Goal: Use online tool/utility: Use online tool/utility

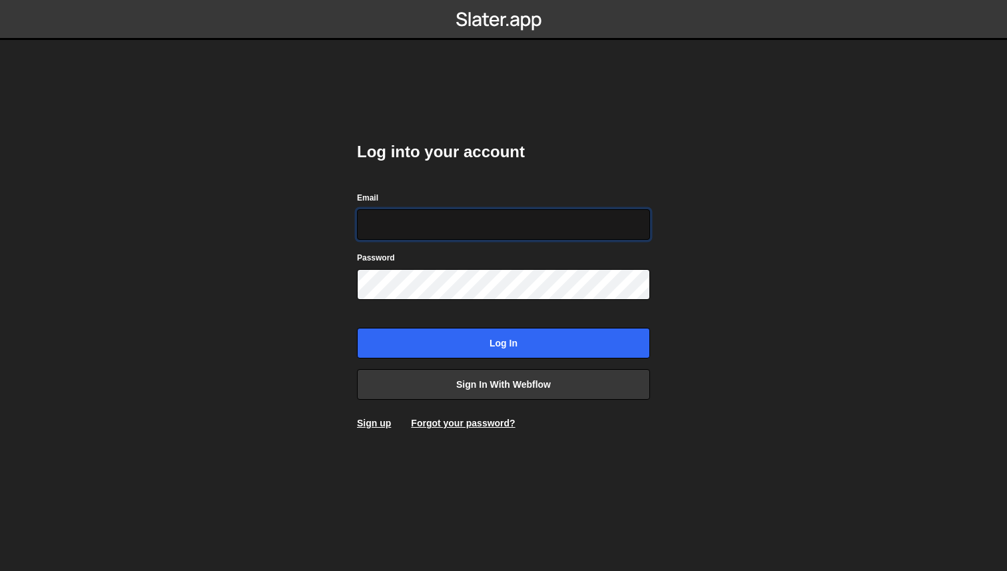
type input "a@glevsky.com"
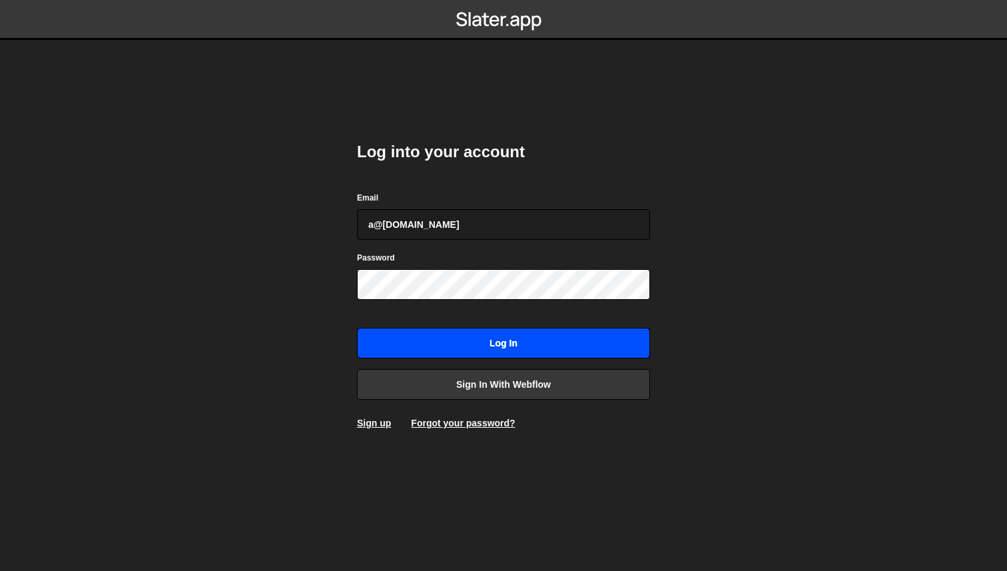
click at [498, 354] on input "Log in" at bounding box center [503, 343] width 293 height 31
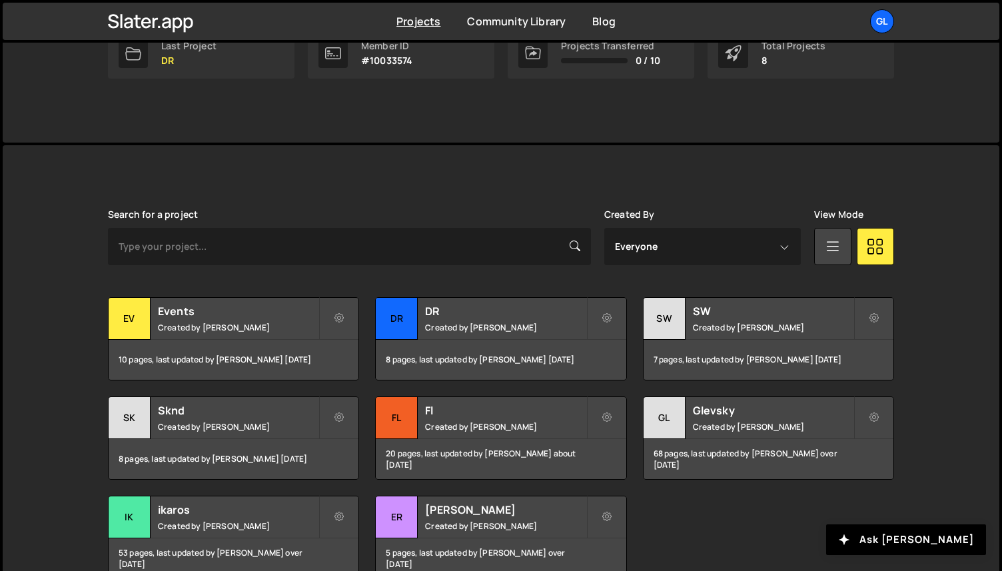
scroll to position [313, 0]
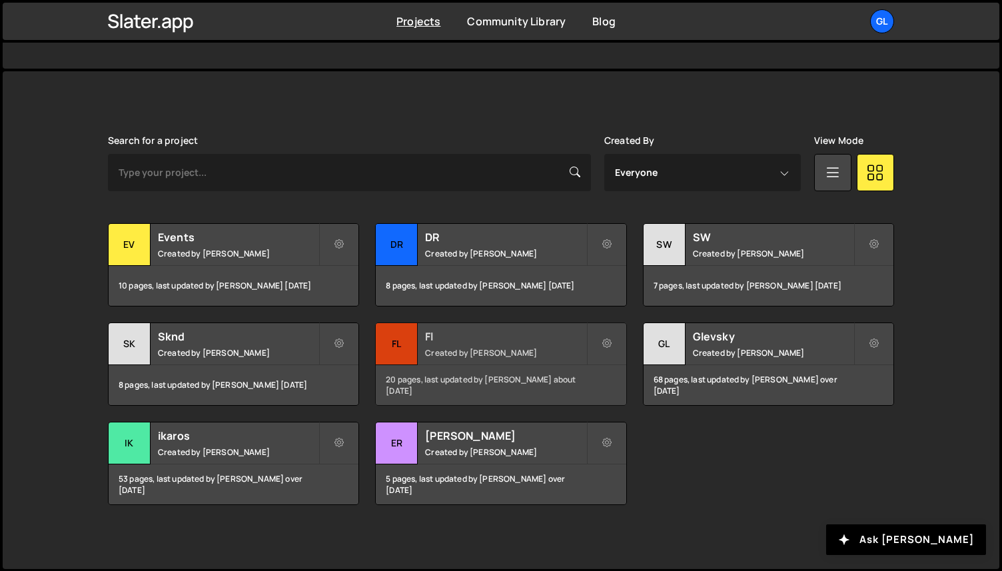
click at [396, 342] on div "Fl" at bounding box center [397, 344] width 42 height 42
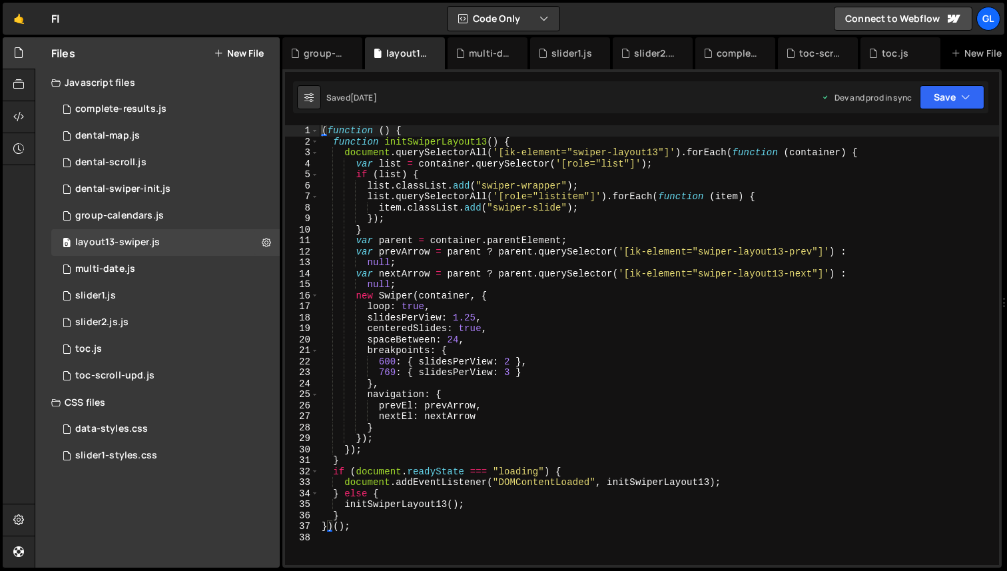
click at [251, 57] on button "New File" at bounding box center [239, 53] width 50 height 11
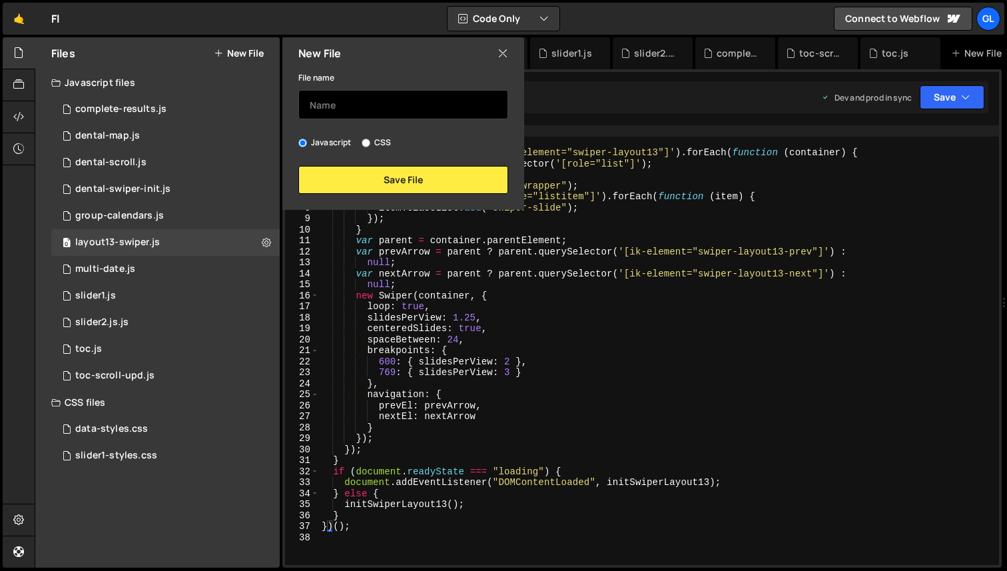
click at [350, 101] on input "text" at bounding box center [403, 104] width 210 height 29
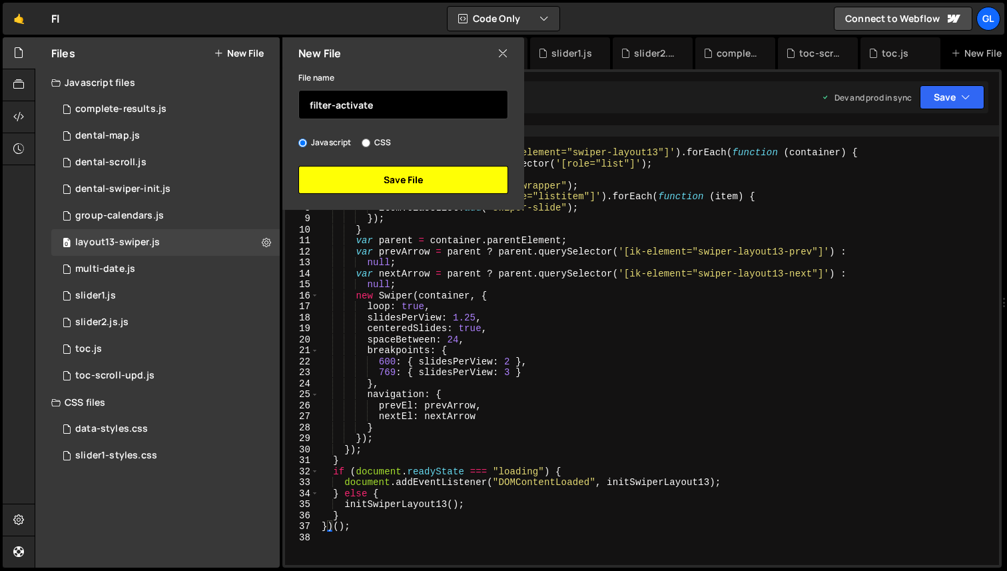
type input "filter-activate"
click at [385, 185] on button "Save File" at bounding box center [403, 180] width 210 height 28
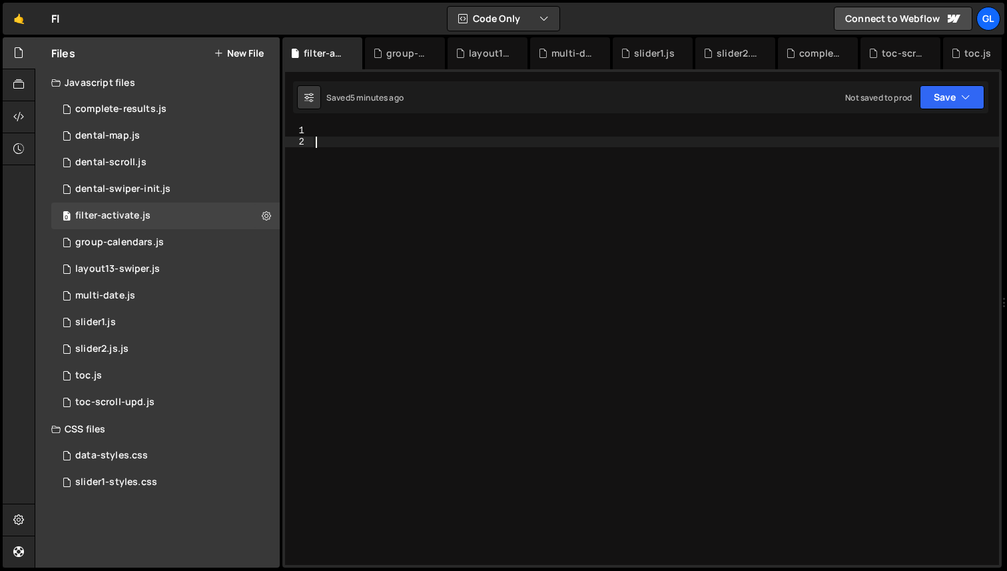
click at [374, 211] on div at bounding box center [656, 356] width 686 height 462
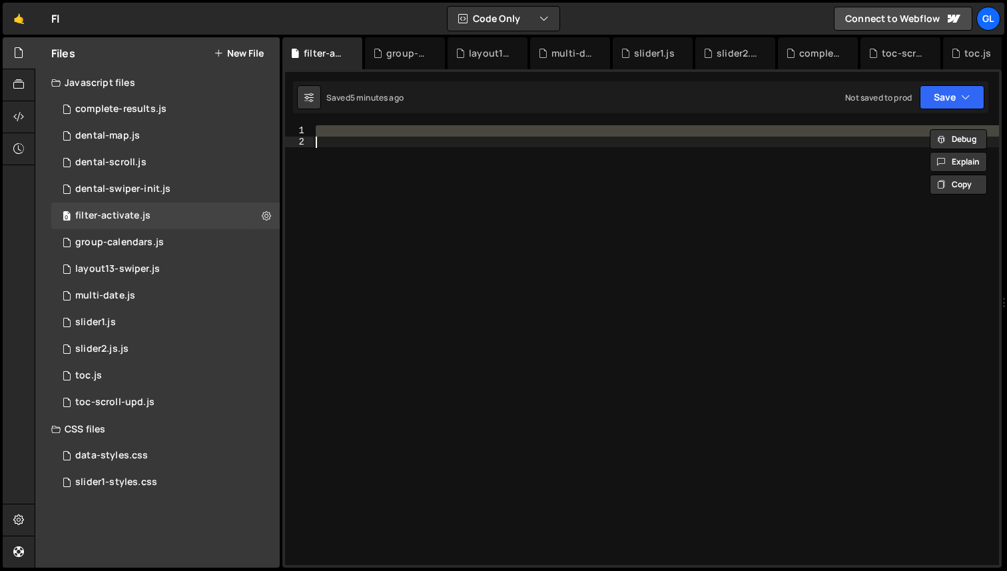
paste textarea "})"
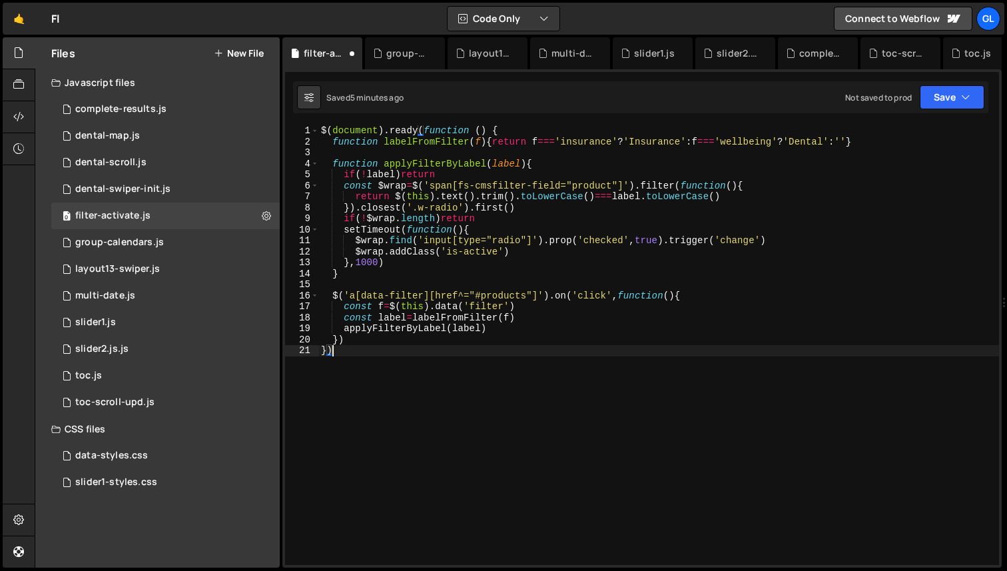
type textarea "const label = labelFromFilter(f)"
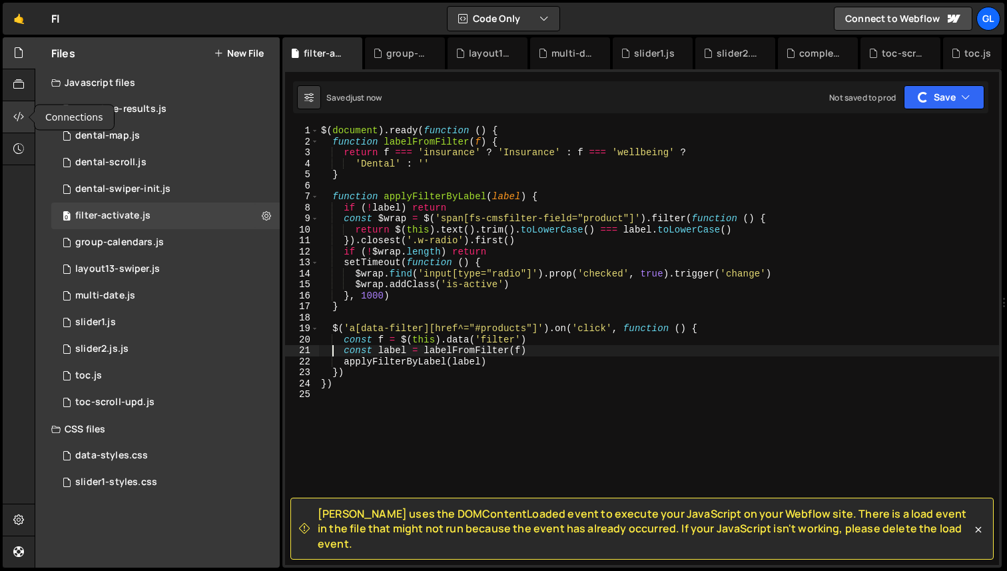
click at [8, 121] on div at bounding box center [19, 117] width 33 height 32
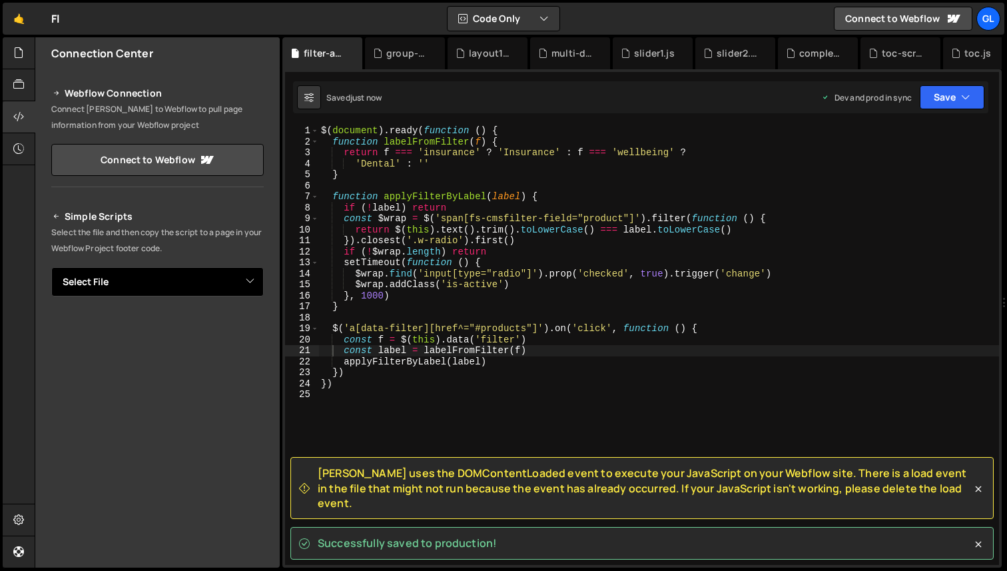
click at [214, 279] on select "Select File complete-results.js dental-map.js dental-scroll.js dental-swiper-in…" at bounding box center [157, 281] width 213 height 29
select select "48025"
click at [51, 267] on select "Select File complete-results.js dental-map.js dental-scroll.js dental-swiper-in…" at bounding box center [157, 281] width 213 height 29
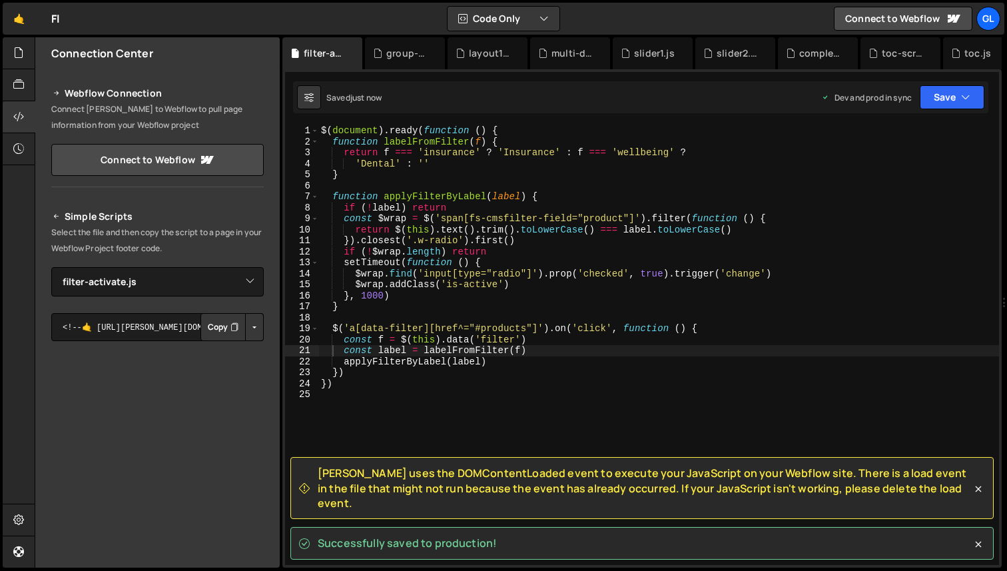
click at [245, 320] on button "Button group with nested dropdown" at bounding box center [254, 327] width 19 height 28
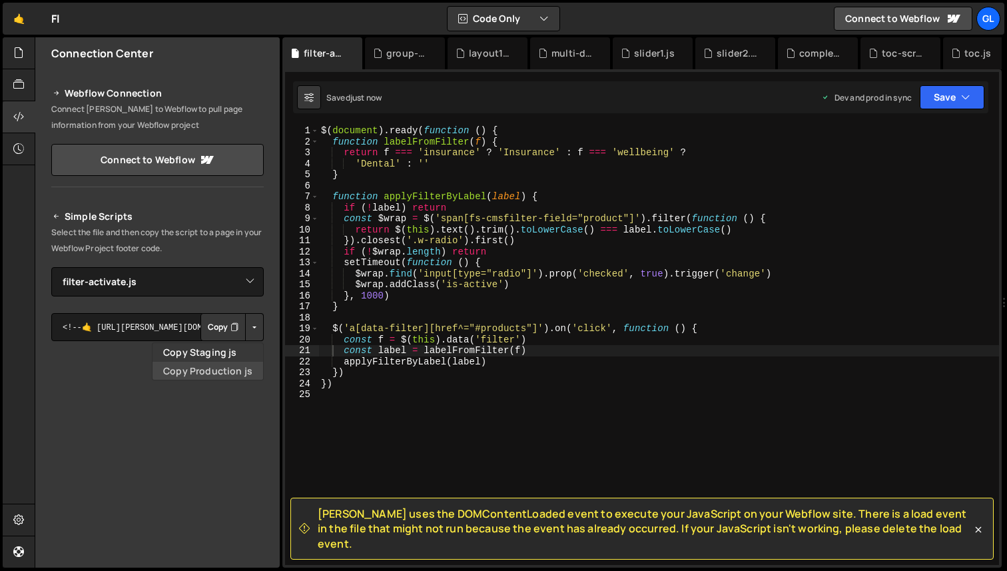
click at [234, 368] on link "Copy Production js" at bounding box center [208, 371] width 111 height 19
click at [255, 323] on button "Button group with nested dropdown" at bounding box center [254, 327] width 19 height 28
click at [241, 369] on link "Copy Production js" at bounding box center [208, 371] width 111 height 19
click at [234, 328] on button "Copy" at bounding box center [223, 327] width 45 height 28
click at [247, 334] on button "Button group with nested dropdown" at bounding box center [254, 327] width 19 height 28
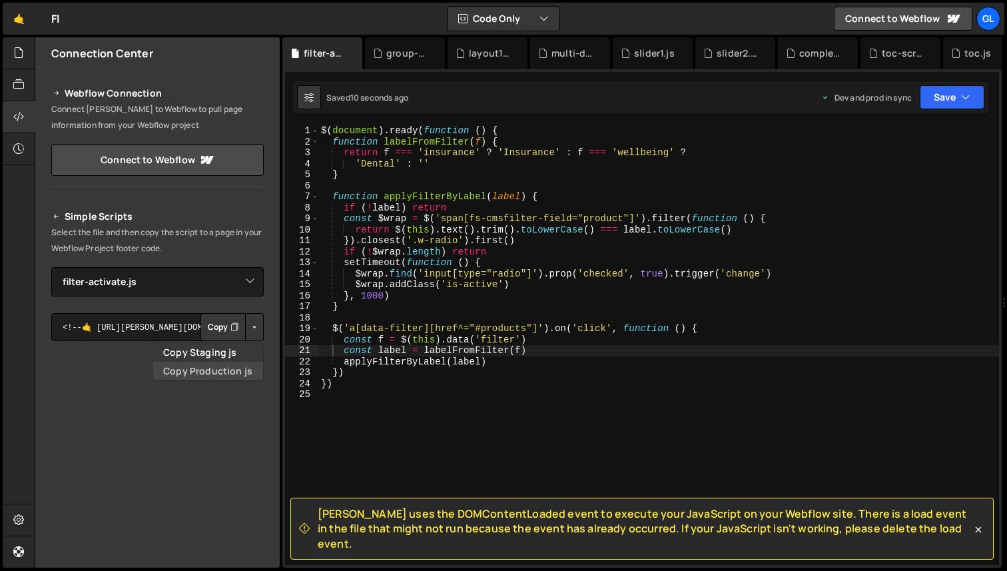
click at [245, 364] on link "Copy Production js" at bounding box center [208, 371] width 111 height 19
click at [515, 257] on div "$ ( document ) . ready ( function ( ) { function labelFromFilter ( f ) { return…" at bounding box center [658, 356] width 681 height 462
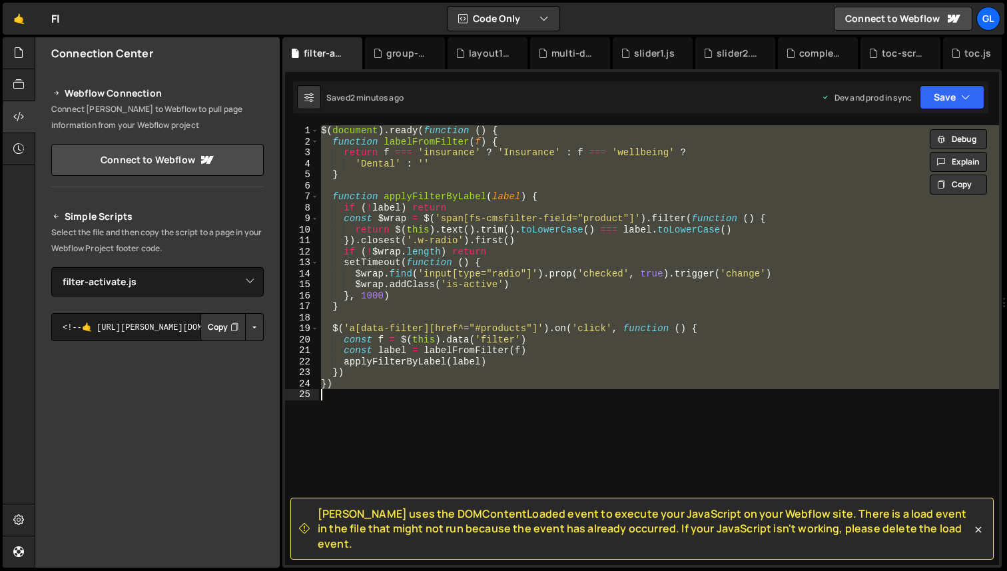
paste textarea
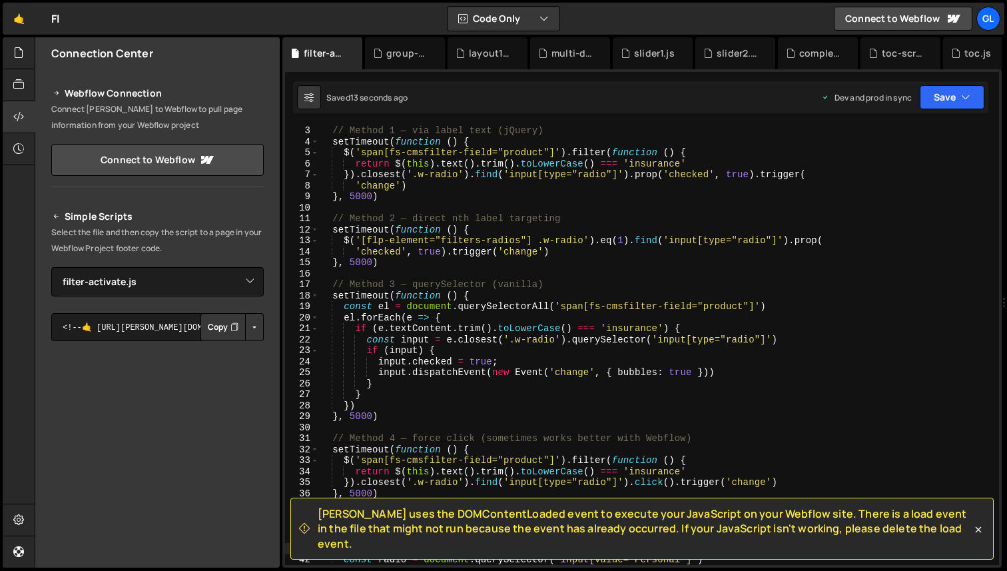
click at [574, 215] on div "// Method 1 — via label text (jQuery) setTimeout ( function ( ) { $ ( 'span[fs-…" at bounding box center [656, 356] width 676 height 462
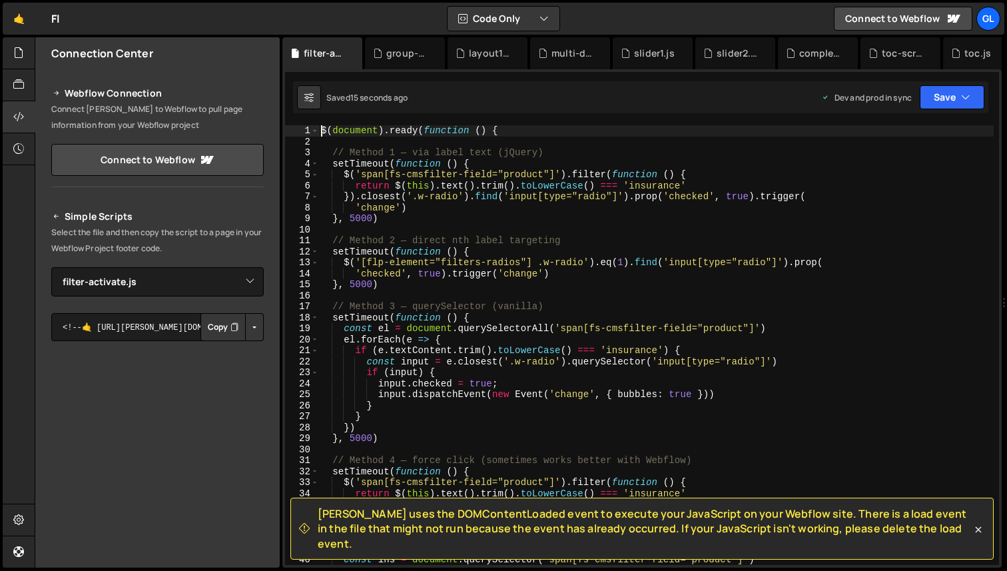
scroll to position [0, 0]
type textarea "$(document).ready(function () {"
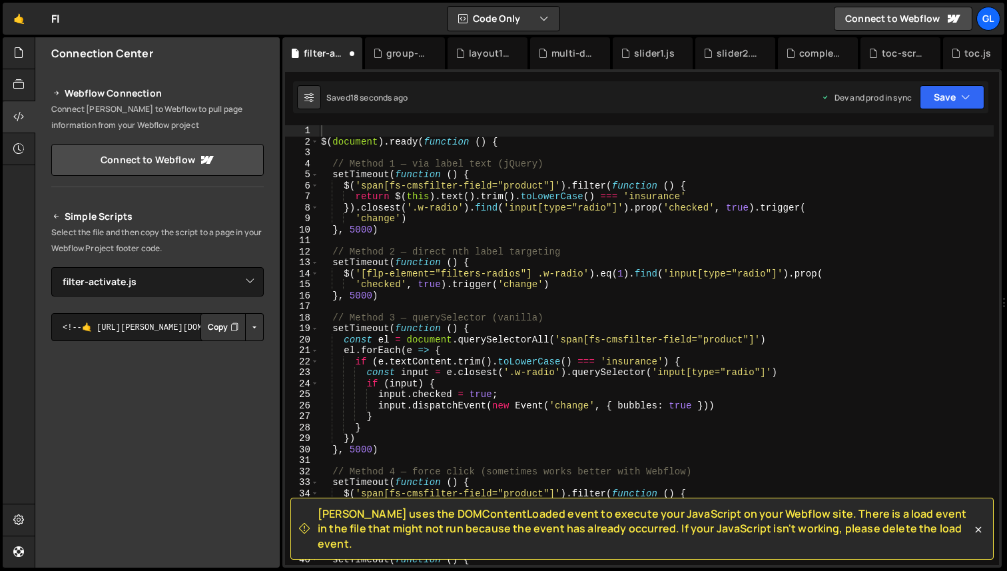
click at [799, 533] on span "[PERSON_NAME] uses the DOMContentLoaded event to execute your JavaScript on you…" at bounding box center [645, 528] width 654 height 45
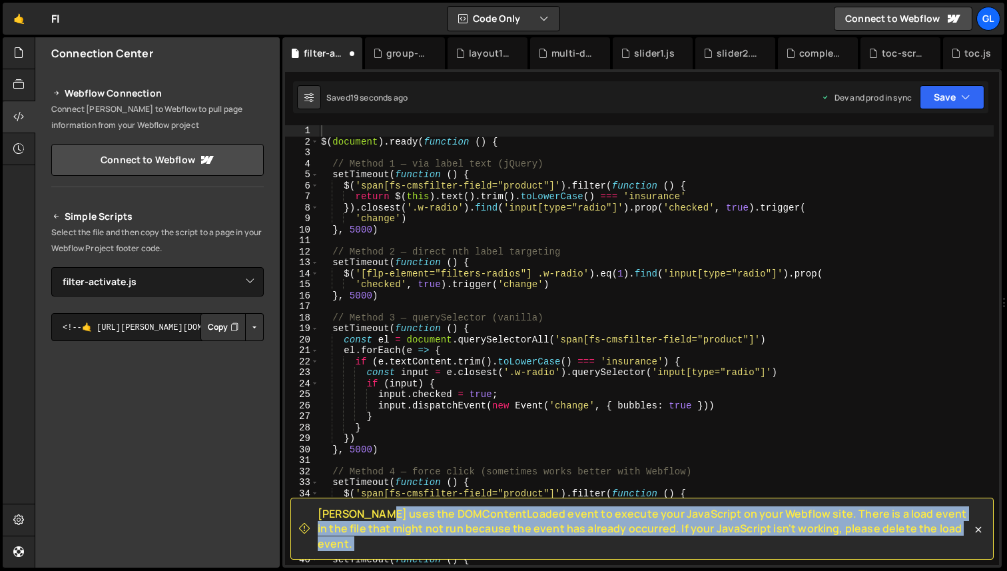
click at [799, 533] on span "[PERSON_NAME] uses the DOMContentLoaded event to execute your JavaScript on you…" at bounding box center [645, 528] width 654 height 45
copy div "Loremi dolo sit AMETconsecTetura elits do eiusmod temp InciDidunt ut labo Etdol…"
click at [473, 257] on div "$ ( document ) . ready ( function ( ) { // Method 1 — via label text (jQuery) s…" at bounding box center [656, 356] width 676 height 462
type textarea "setTimeout(function () {"
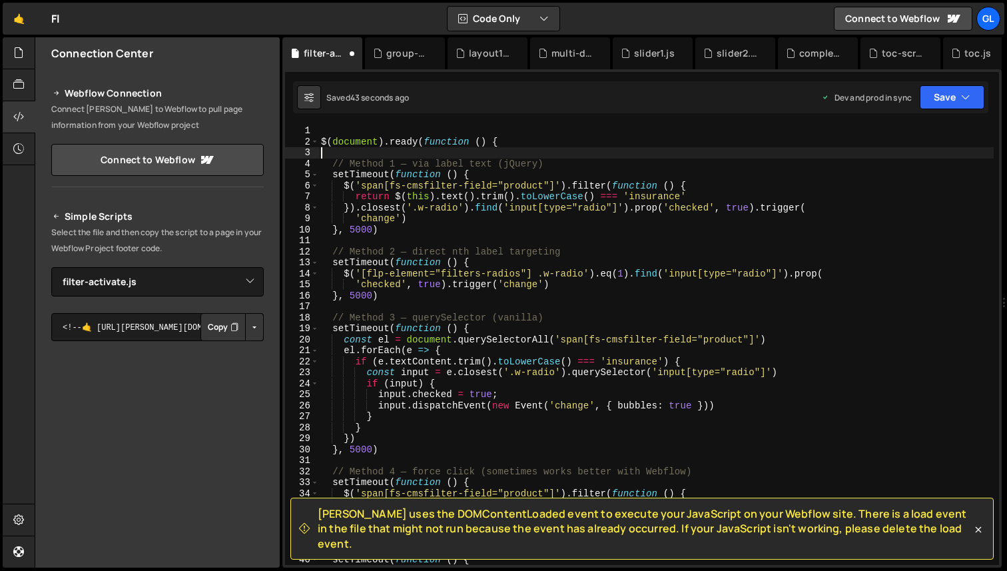
click at [504, 152] on div "$ ( document ) . ready ( function ( ) { // Method 1 — via label text (jQuery) s…" at bounding box center [656, 356] width 676 height 462
paste textarea ",5000)"
type textarea "},5000)"
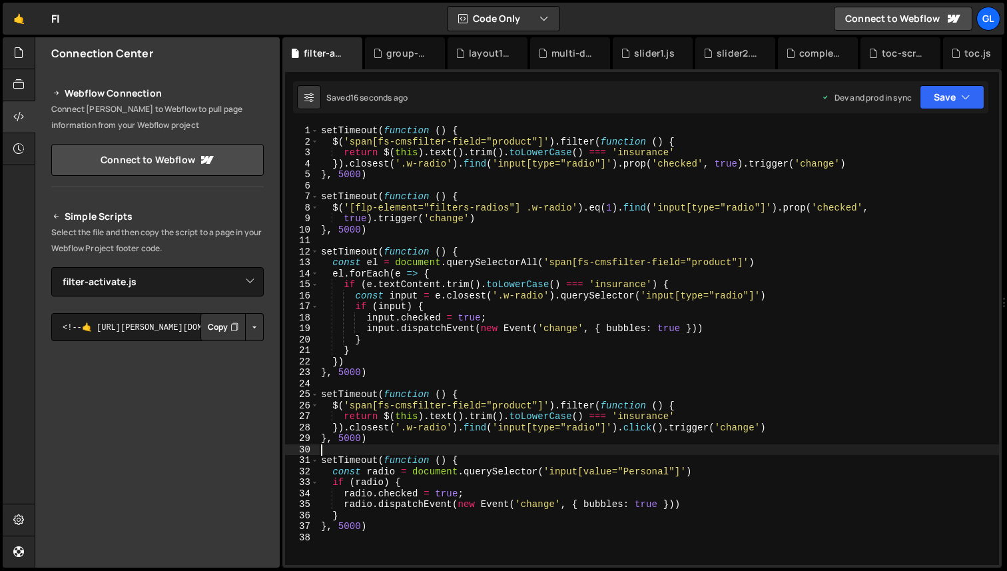
click at [549, 332] on div "setTimeout ( function ( ) { $ ( 'span[fs-cmsfilter-field="product"]' ) . filter…" at bounding box center [658, 356] width 681 height 462
type textarea "input.dispatchEvent(new Event('change', { bubbles: true }))"
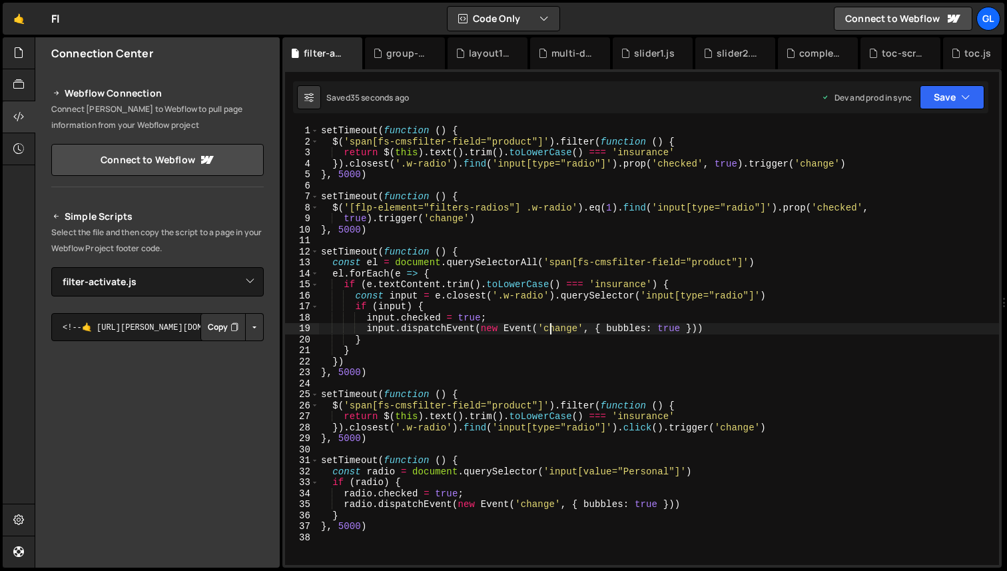
click at [538, 241] on div "setTimeout ( function ( ) { $ ( 'span[fs-cmsfilter-field="product"]' ) . filter…" at bounding box center [658, 356] width 681 height 462
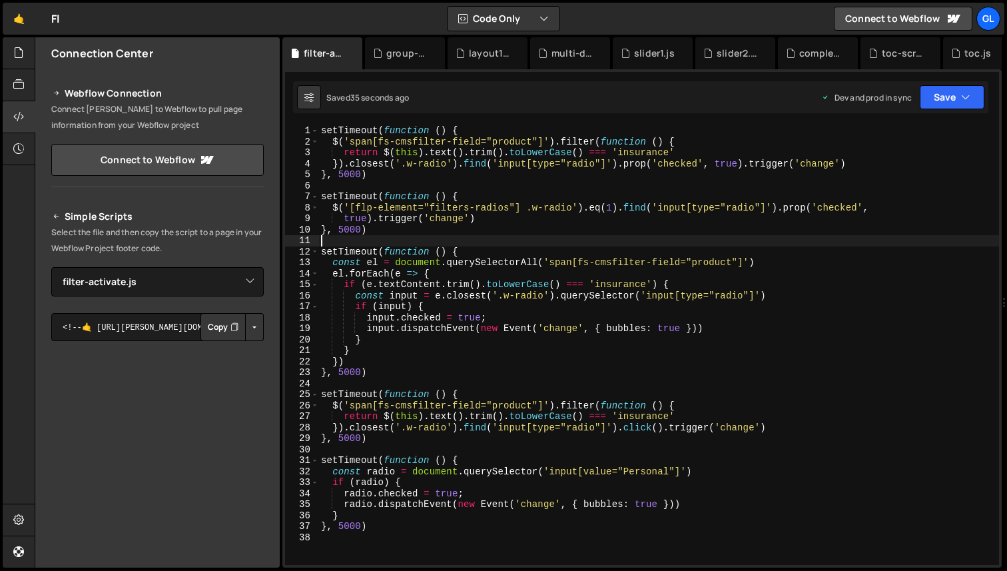
paste textarea "5000)"
type textarea "},5000)"
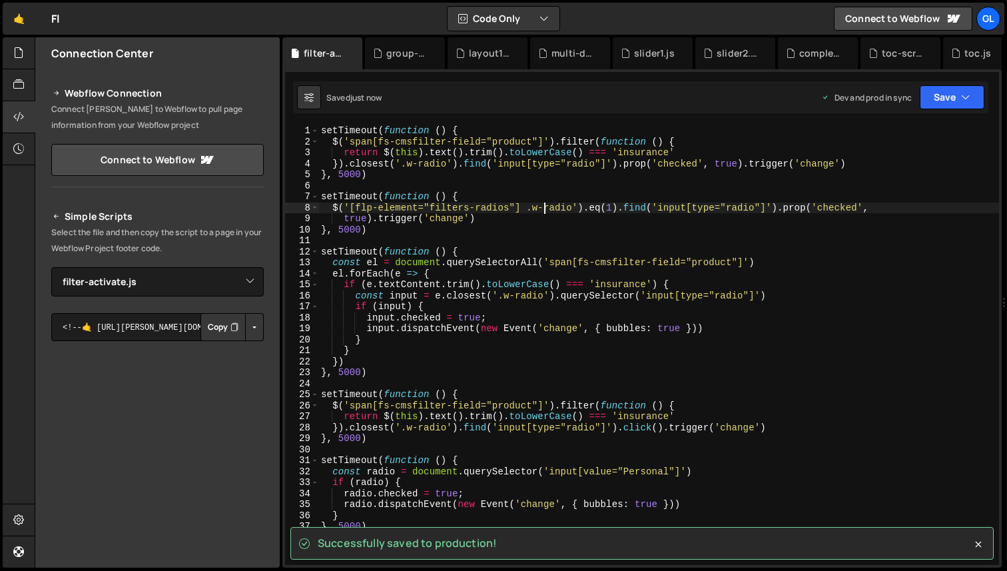
click at [544, 213] on div "setTimeout ( function ( ) { $ ( 'span[fs-cmsfilter-field="product"]' ) . filter…" at bounding box center [658, 356] width 681 height 462
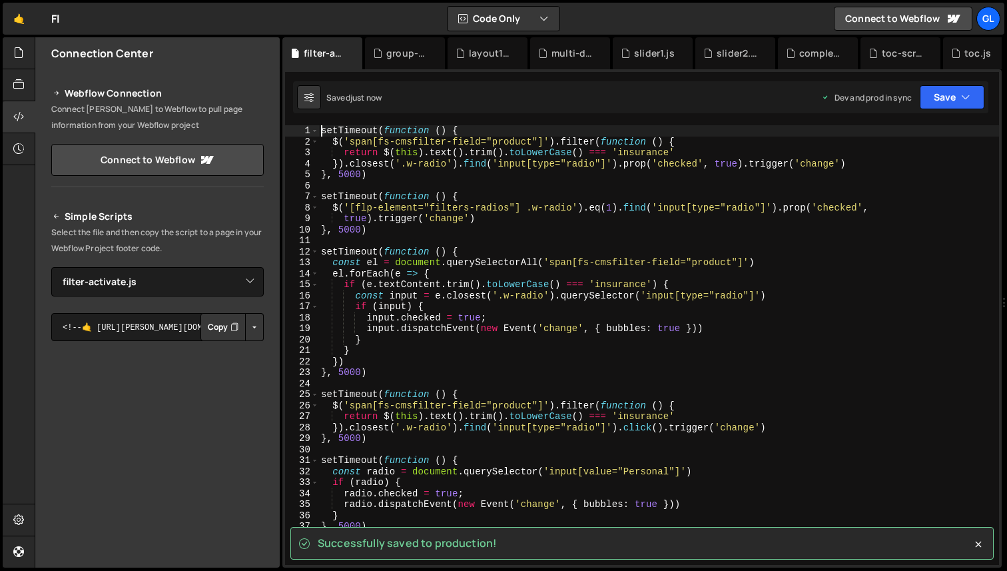
type textarea "setTimeout(function () {"
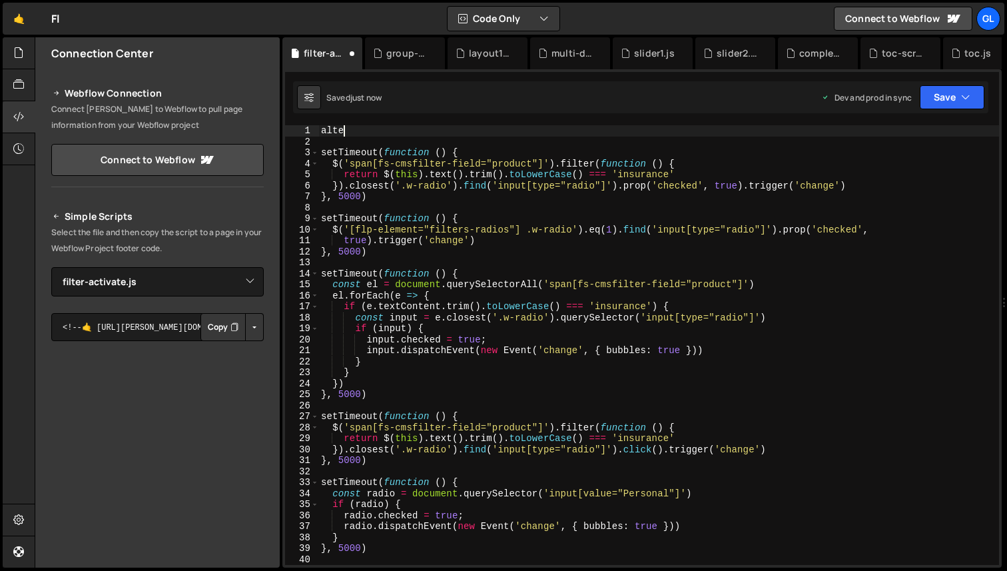
scroll to position [0, 1]
type textarea "a"
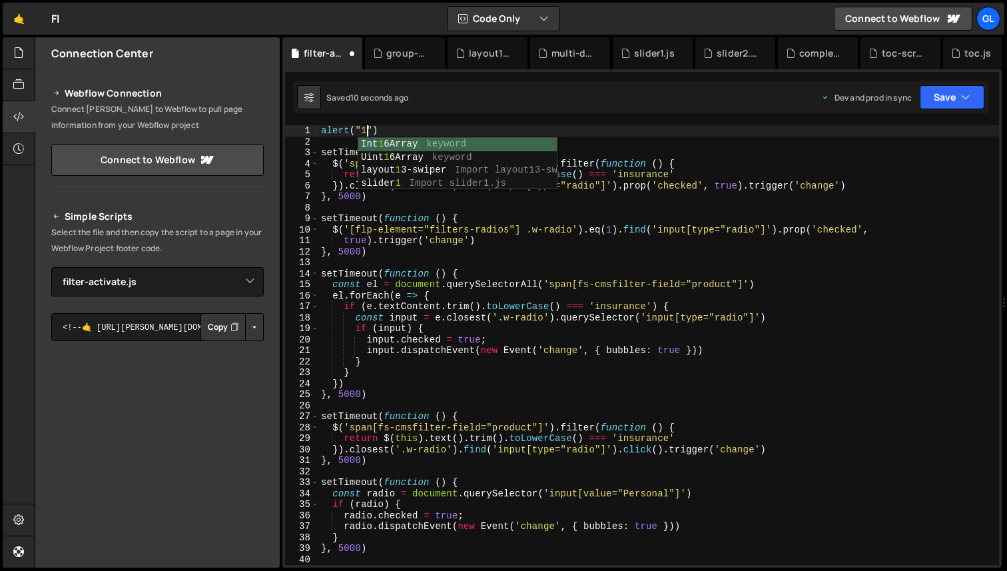
scroll to position [0, 3]
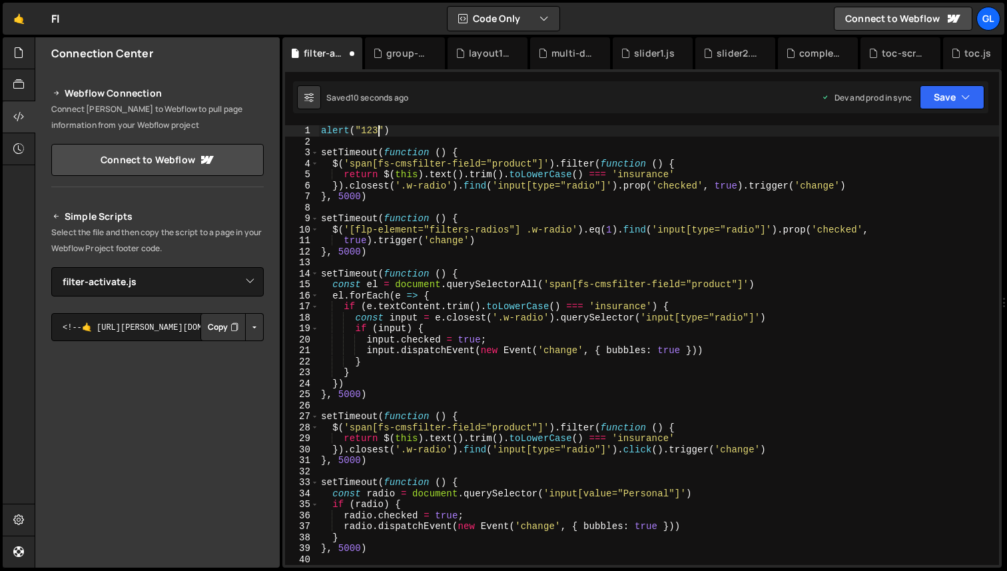
type textarea "alert("123")"
drag, startPoint x: 412, startPoint y: 129, endPoint x: 249, endPoint y: 129, distance: 163.9
click at [249, 129] on div "Files New File Javascript files 0 complete-results.js 0 0 dental-map.js 0 0 den…" at bounding box center [521, 302] width 973 height 531
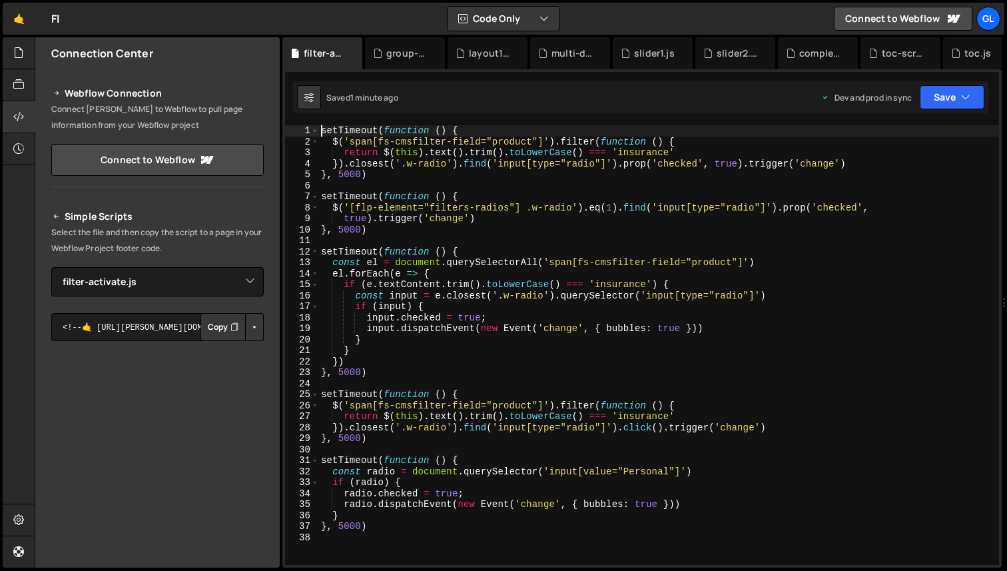
click at [366, 303] on div "setTimeout ( function ( ) { $ ( 'span[fs-cmsfilter-field="product"]' ) . filter…" at bounding box center [658, 356] width 681 height 462
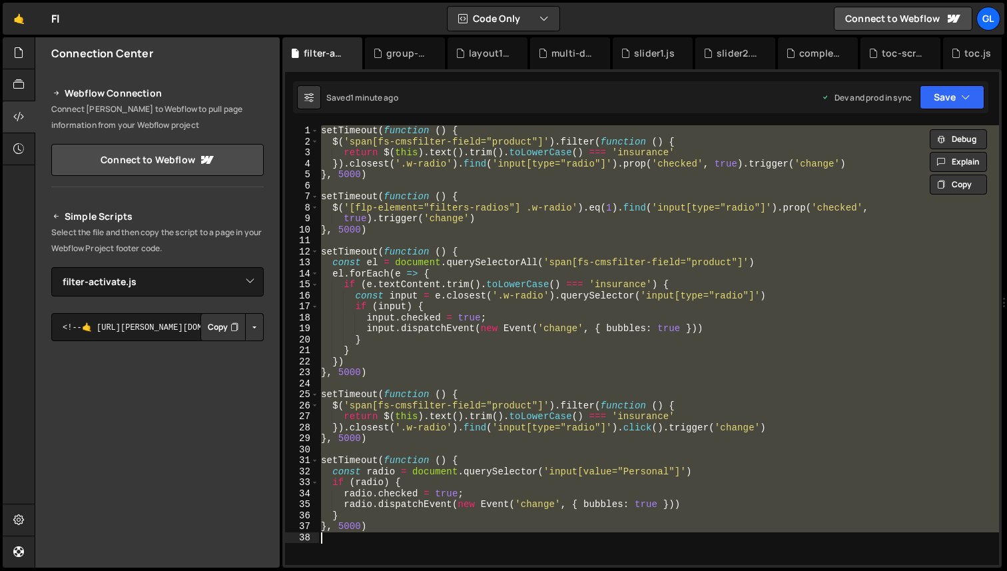
paste textarea "])"
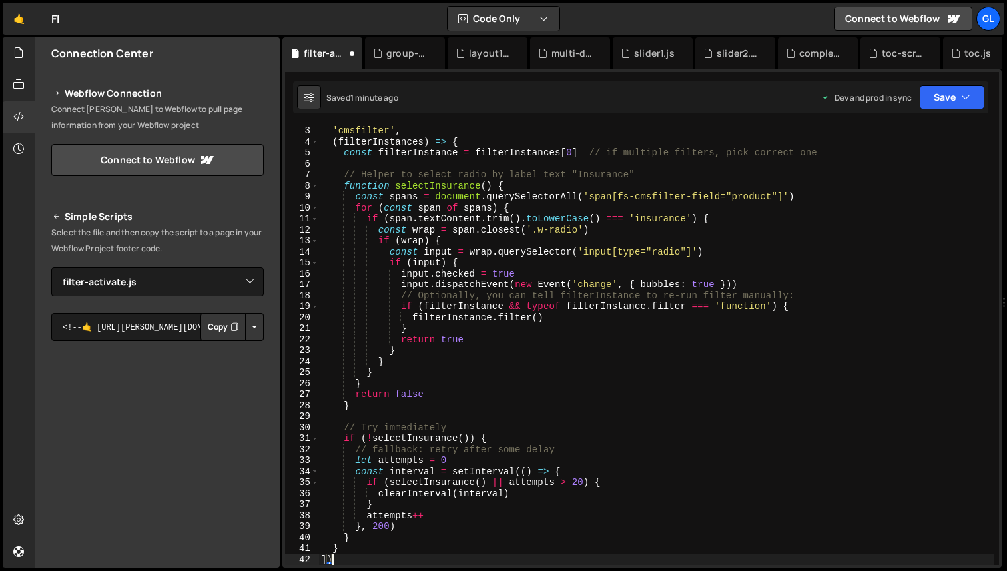
scroll to position [22, 0]
click at [600, 272] on div "'cmsfilter' , ( filterInstances ) => { const filterInstance = filterInstances […" at bounding box center [656, 356] width 676 height 462
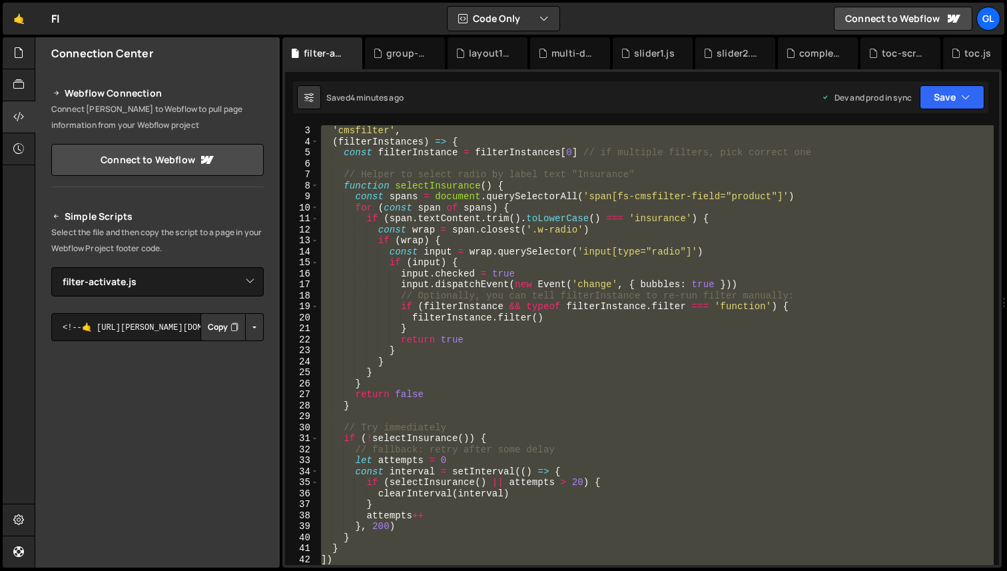
paste textarea
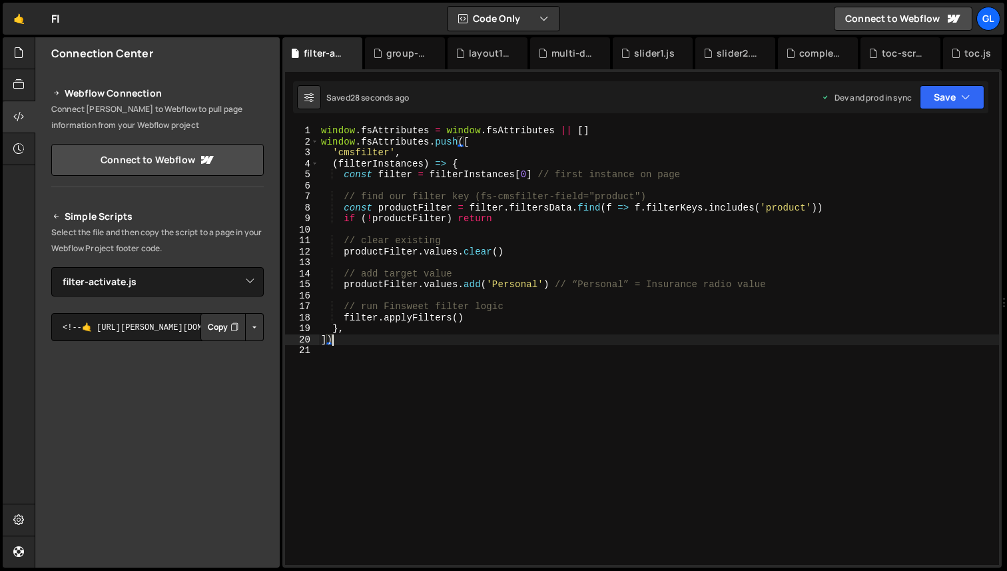
click at [528, 270] on div "window . fsAttributes = window . fsAttributes || [ ] window . fsAttributes . pu…" at bounding box center [658, 356] width 681 height 462
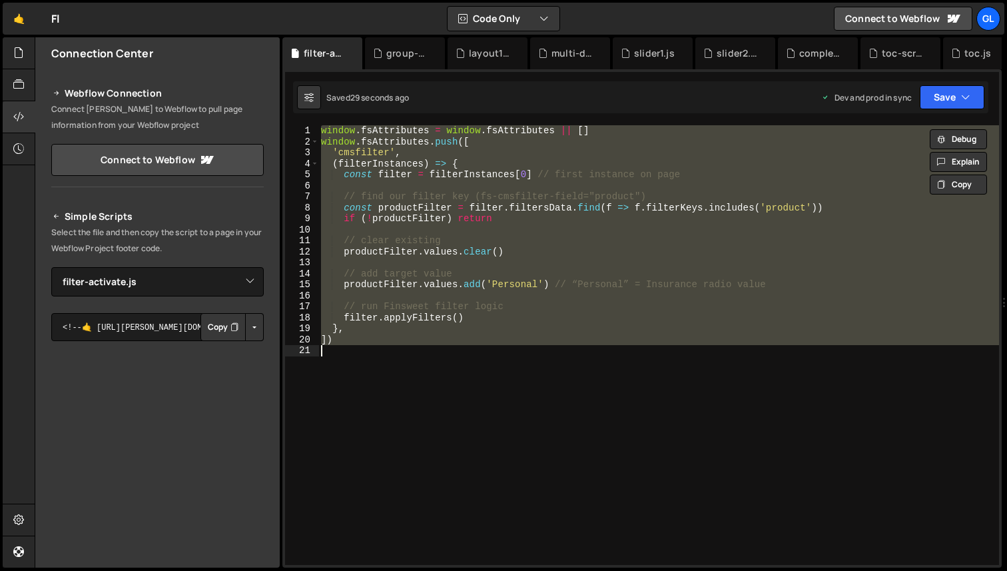
paste textarea
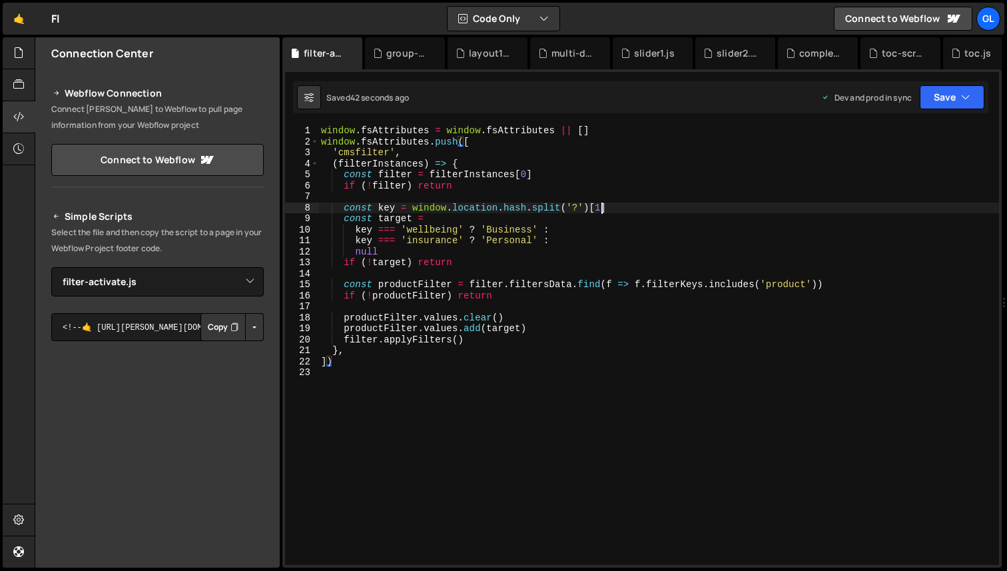
click at [604, 206] on div "window . fsAttributes = window . fsAttributes || [ ] window . fsAttributes . pu…" at bounding box center [658, 356] width 681 height 462
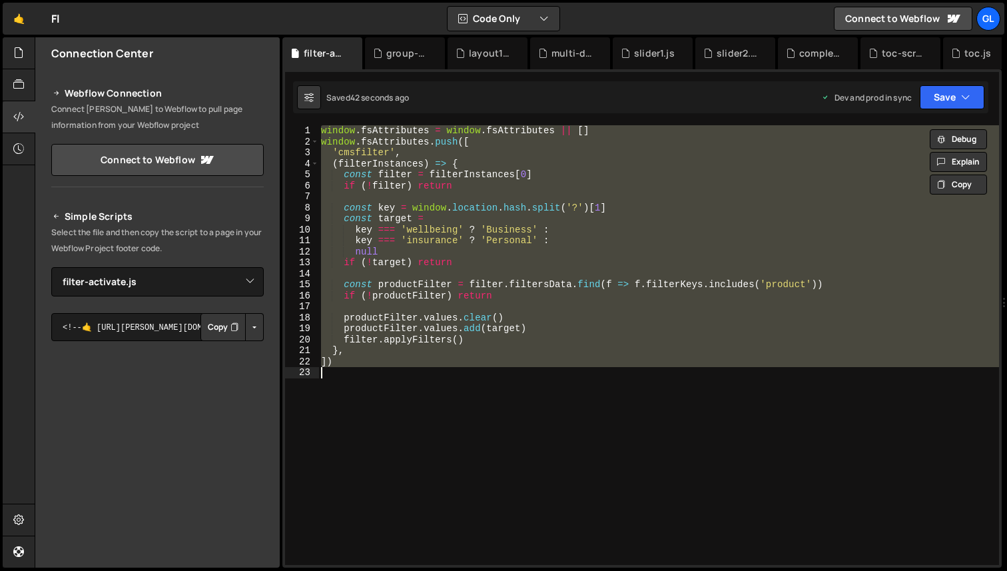
paste textarea
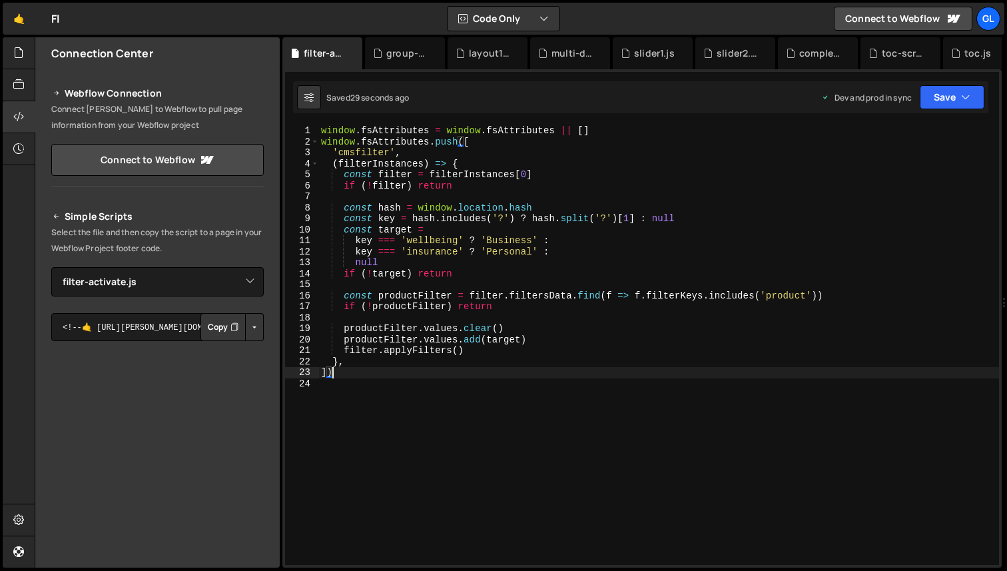
click at [434, 373] on div "window . fsAttributes = window . fsAttributes || [ ] window . fsAttributes . pu…" at bounding box center [658, 356] width 681 height 462
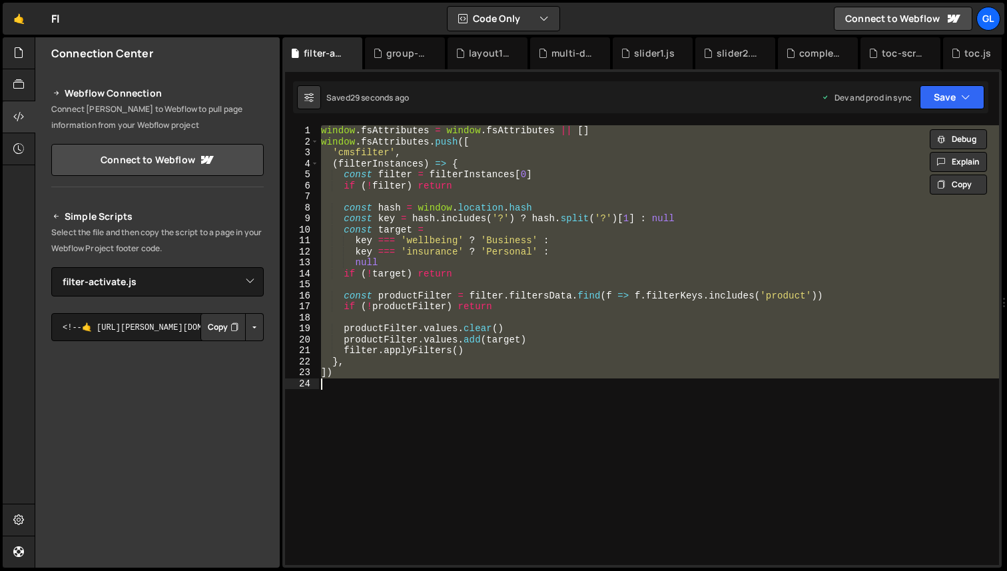
paste textarea
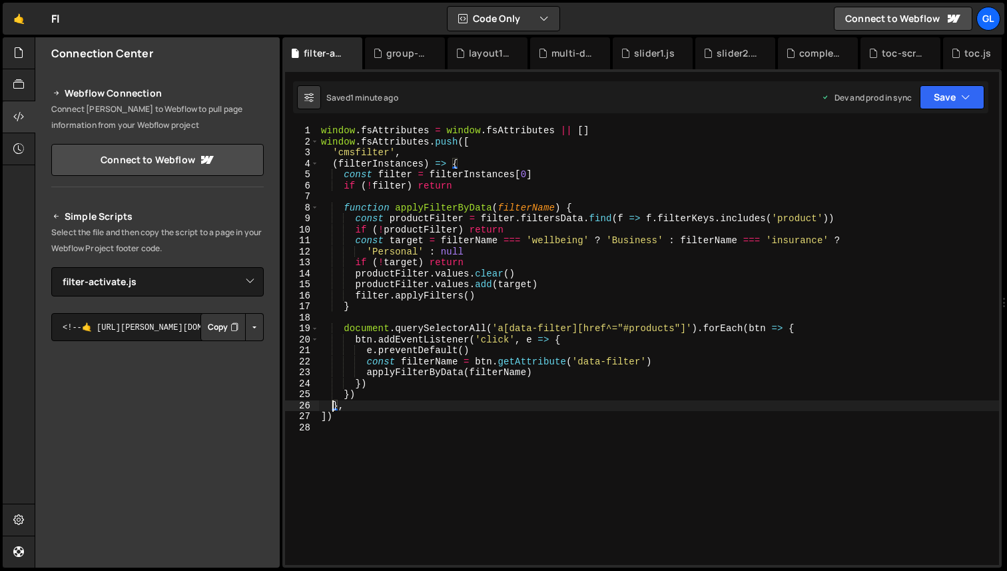
click at [684, 135] on div "window . fsAttributes = window . fsAttributes || [ ] window . fsAttributes . pu…" at bounding box center [658, 356] width 681 height 462
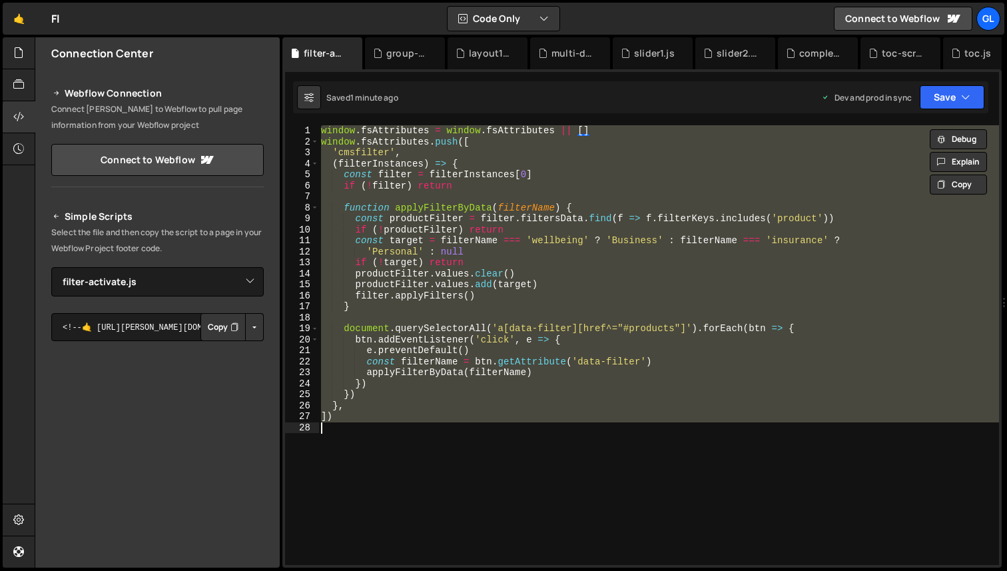
paste textarea
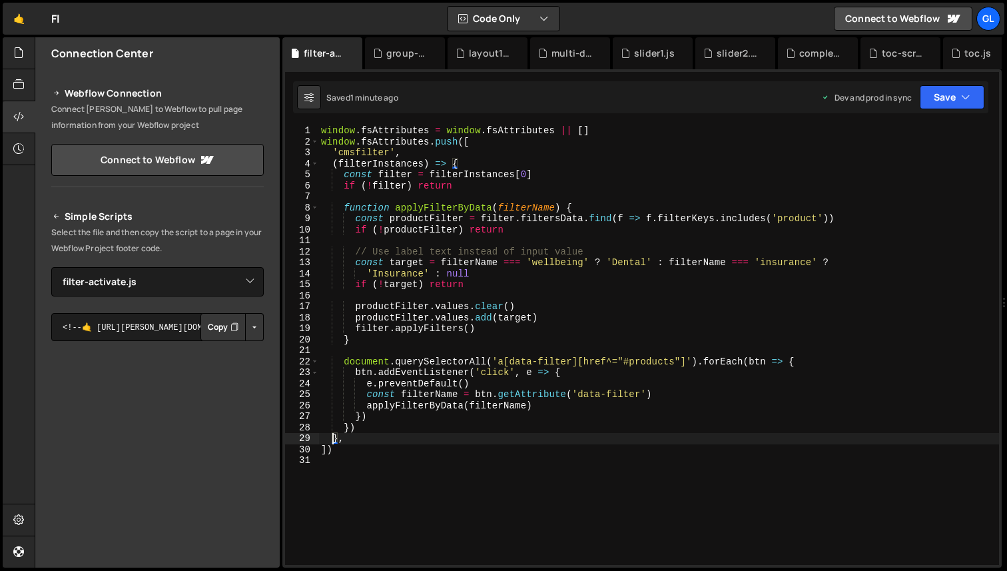
click at [546, 303] on div "window . fsAttributes = window . fsAttributes || [ ] window . fsAttributes . pu…" at bounding box center [658, 356] width 681 height 462
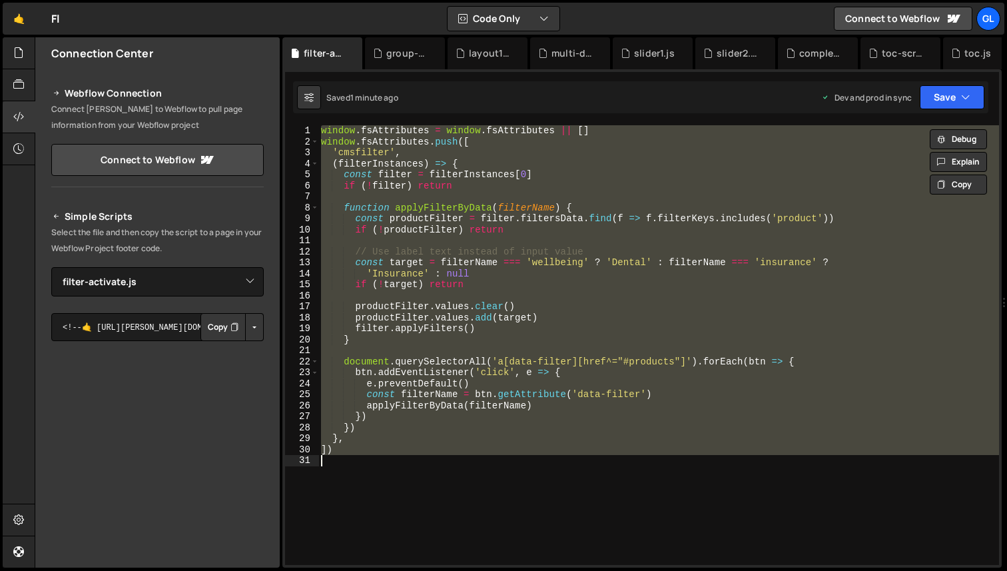
paste textarea
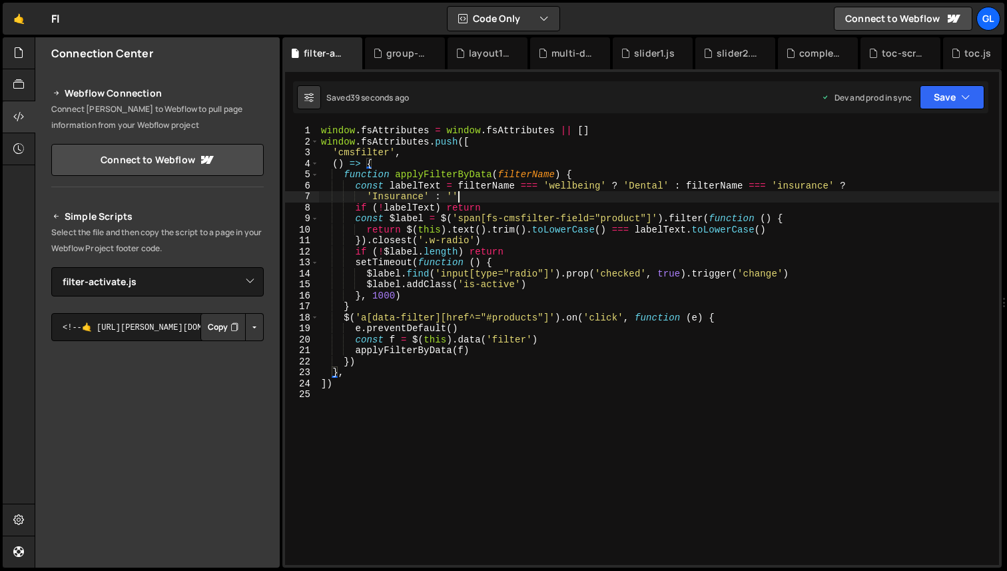
click at [638, 193] on div "window . fsAttributes = window . fsAttributes || [ ] window . fsAttributes . pu…" at bounding box center [658, 356] width 681 height 462
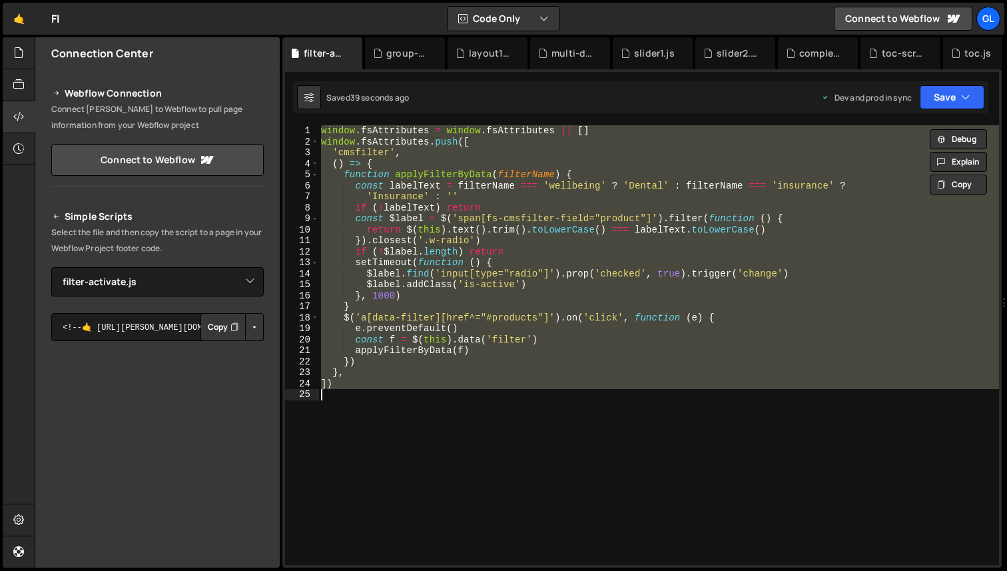
paste textarea
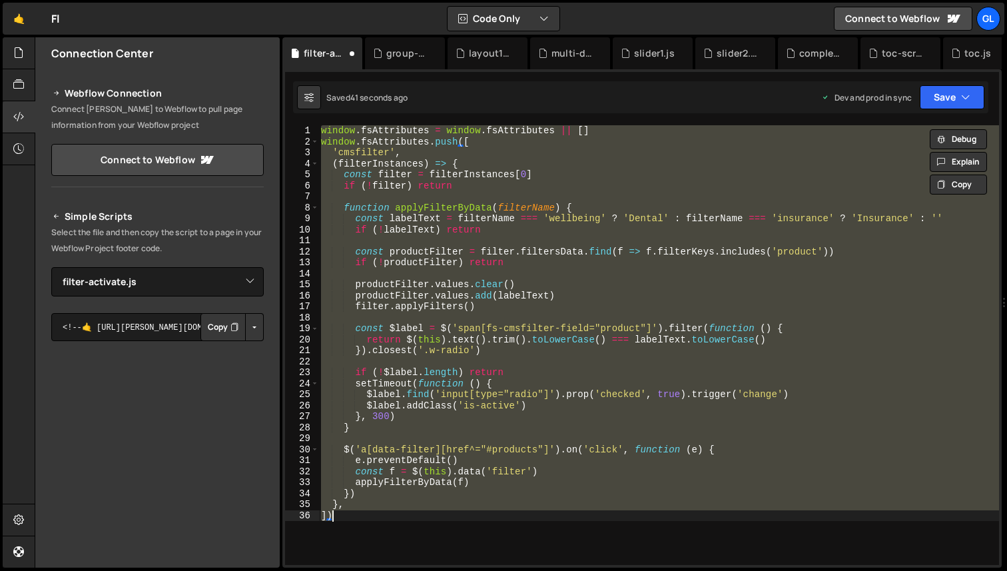
type textarea "},"
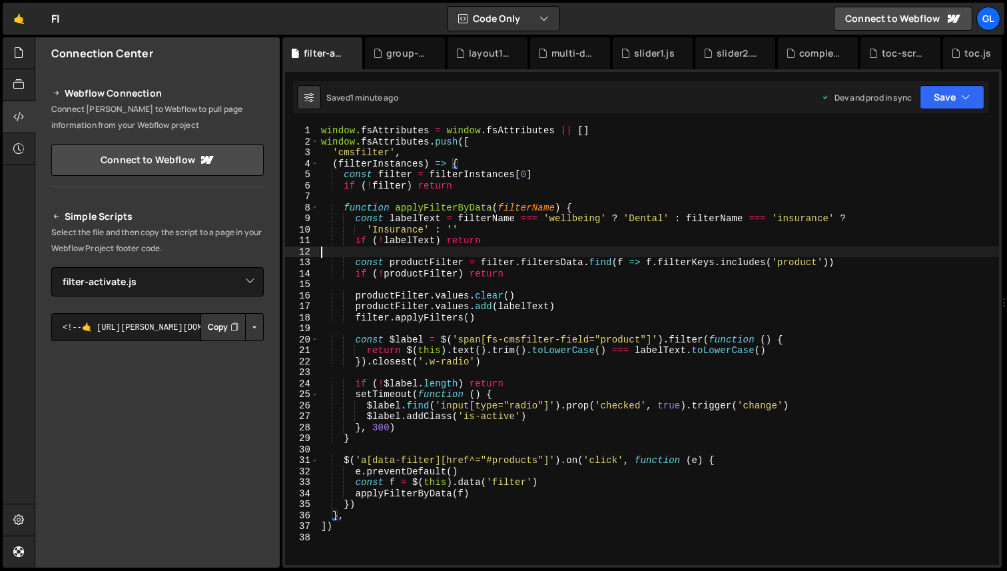
click at [642, 249] on div "window . fsAttributes = window . fsAttributes || [ ] window . fsAttributes . pu…" at bounding box center [658, 356] width 681 height 462
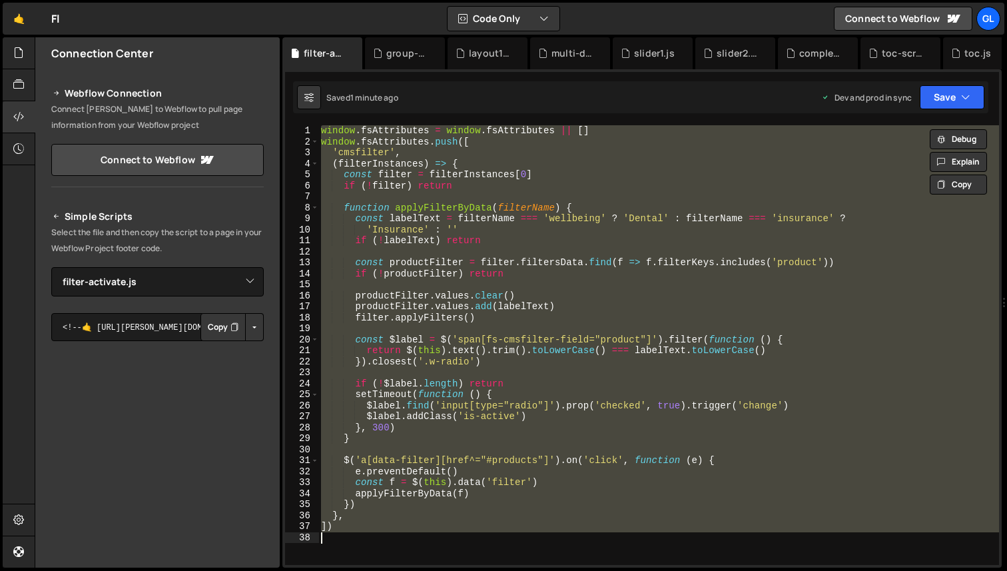
paste textarea
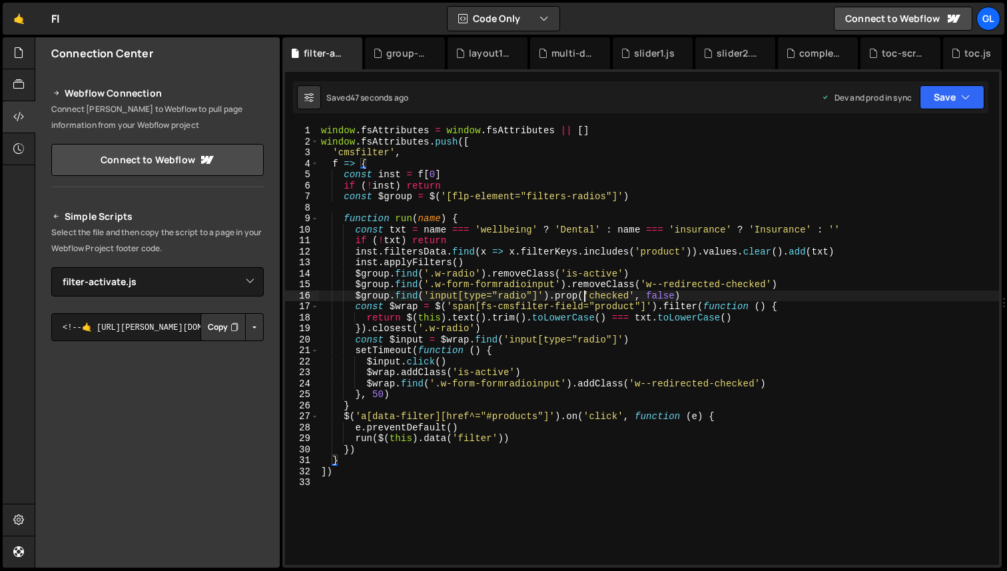
click at [582, 295] on div "window . fsAttributes = window . fsAttributes || [ ] window . fsAttributes . pu…" at bounding box center [658, 356] width 681 height 462
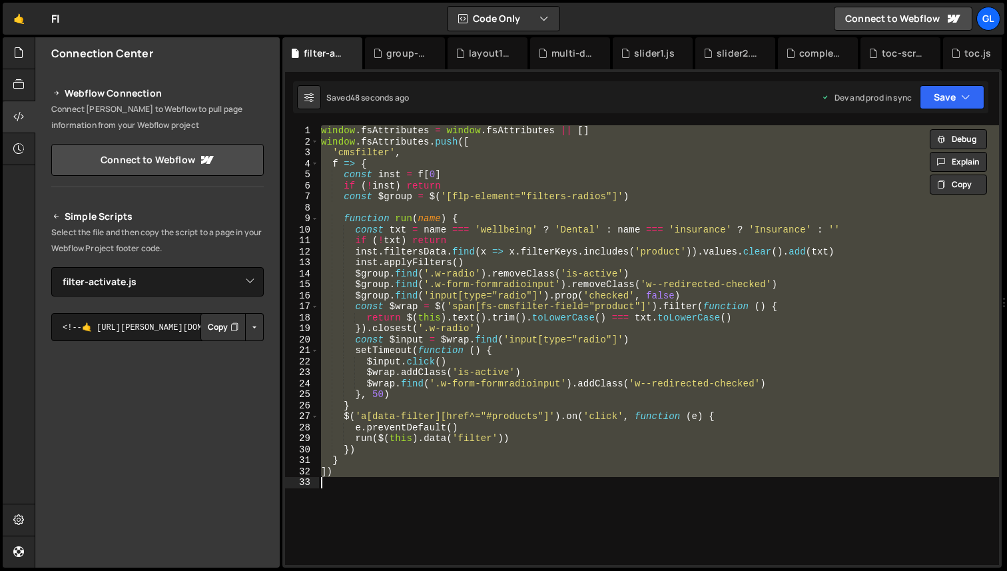
paste textarea "}])"
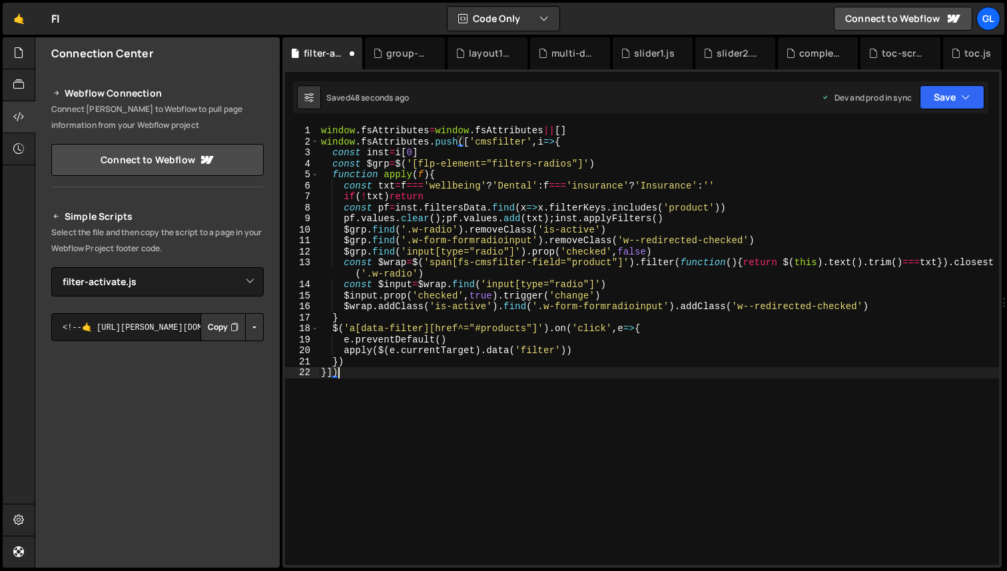
type textarea "$wrap.addClass('is-active').find('.w-form-formradioinput').addClass("
